Goal: Information Seeking & Learning: Learn about a topic

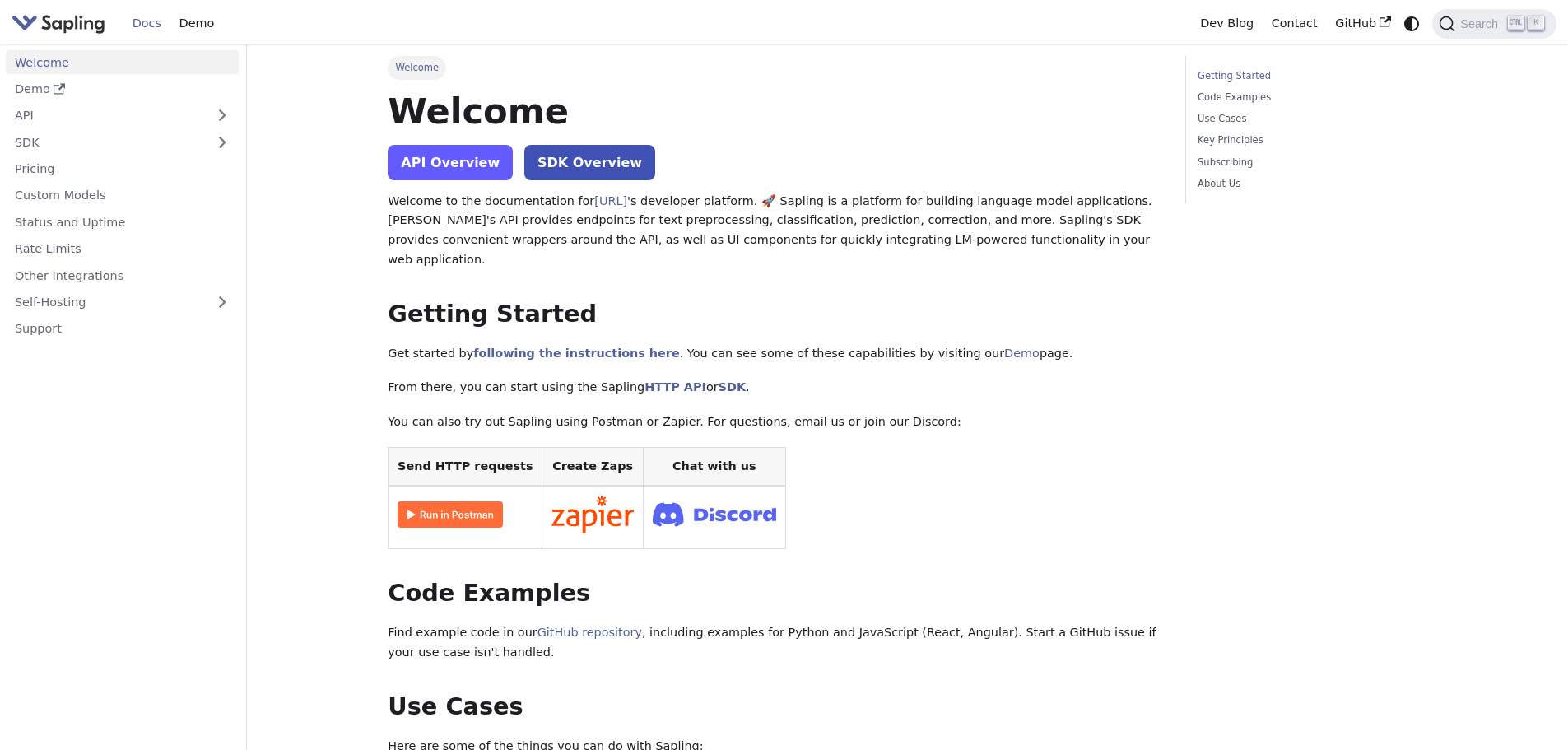
click at [425, 167] on link "API Overview" at bounding box center [449, 162] width 125 height 35
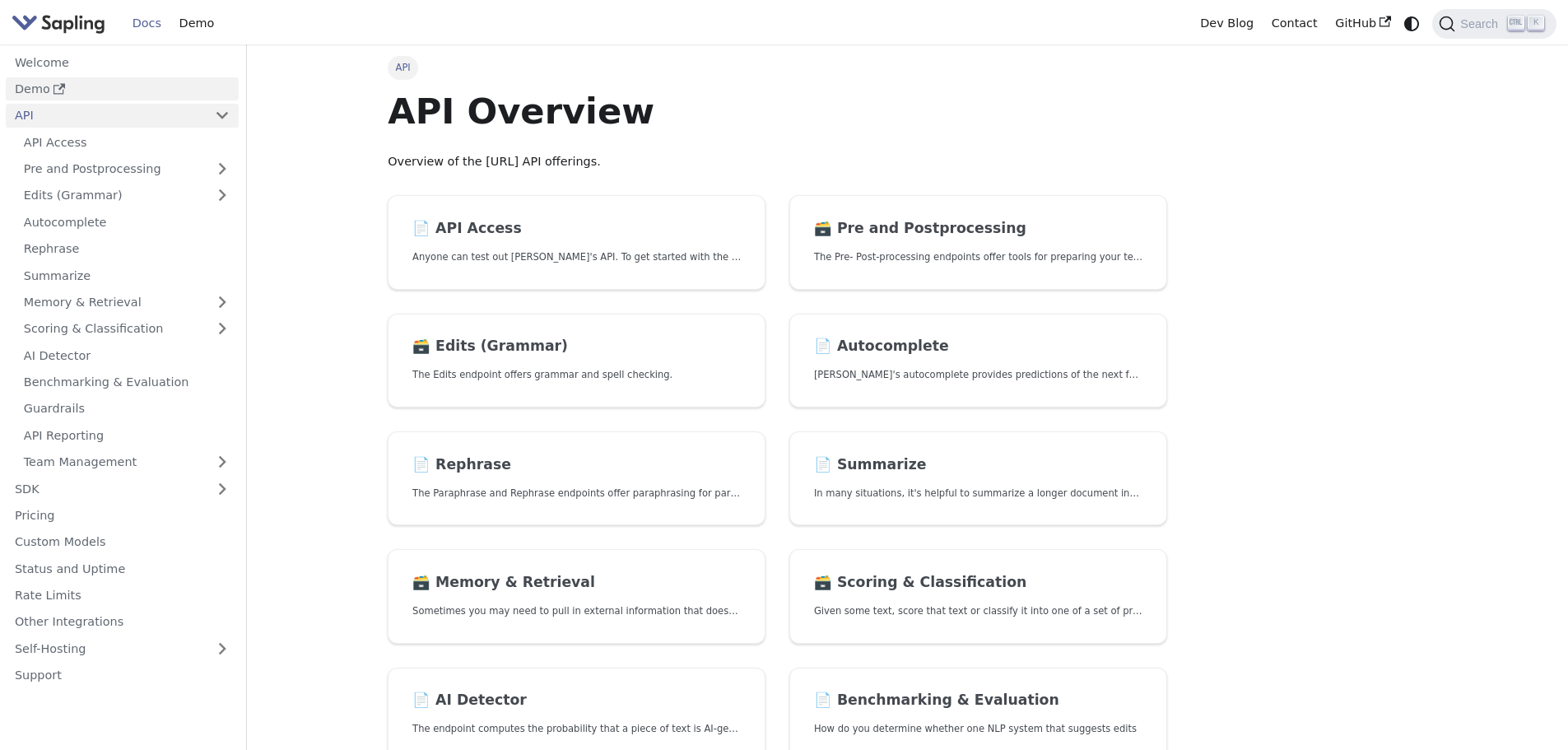
click at [45, 89] on link "Demo" at bounding box center [121, 89] width 233 height 24
